Goal: Task Accomplishment & Management: Use online tool/utility

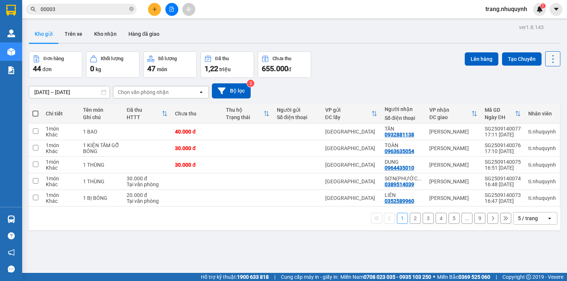
click at [550, 60] on icon at bounding box center [553, 59] width 10 height 10
click at [534, 105] on span "Làm mới" at bounding box center [538, 105] width 20 height 7
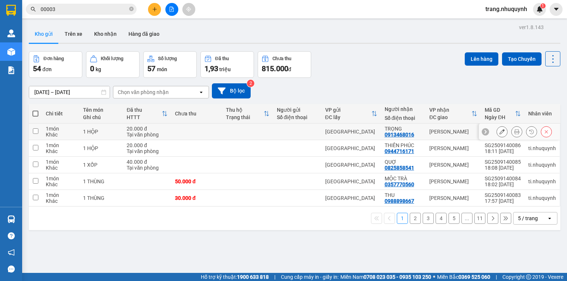
click at [514, 131] on button at bounding box center [517, 132] width 10 height 13
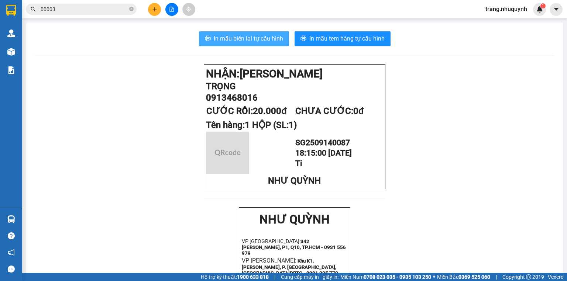
click at [239, 39] on span "In mẫu biên lai tự cấu hình" at bounding box center [248, 38] width 69 height 9
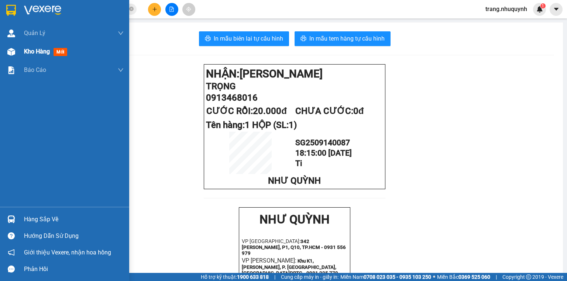
click at [47, 51] on span "Kho hàng" at bounding box center [37, 51] width 26 height 7
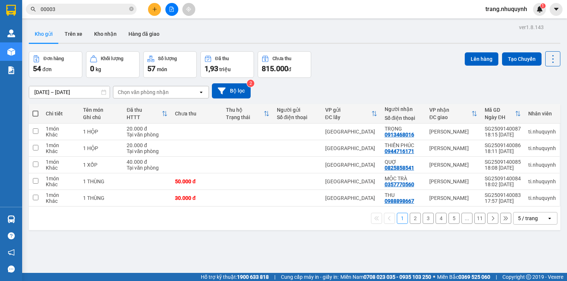
click at [119, 239] on div "ver 1.8.143 Kho gửi Trên xe Kho nhận Hàng đã giao Đơn hàng 54 đơn Khối lượng 0 …" at bounding box center [295, 162] width 538 height 281
click at [435, 68] on div "Đơn hàng 54 đơn Khối lượng 0 kg Số lượng 57 món Đã thu 1,93 triệu Chưa thu 815.…" at bounding box center [295, 64] width 532 height 27
